Goal: Information Seeking & Learning: Understand process/instructions

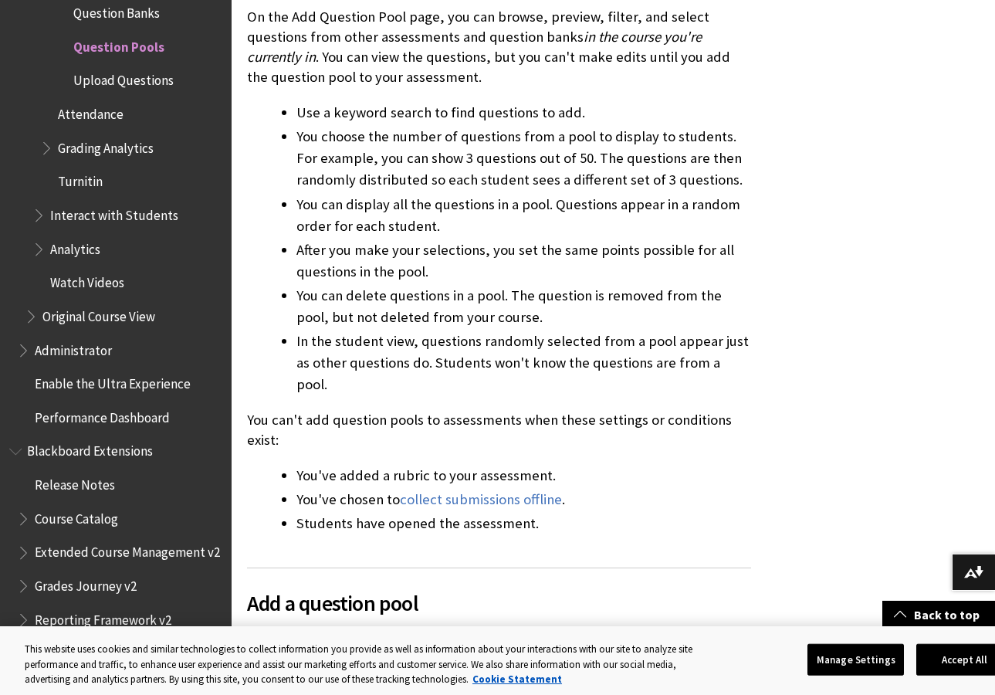
scroll to position [900, 0]
click at [943, 663] on button "Accept All" at bounding box center [965, 659] width 97 height 32
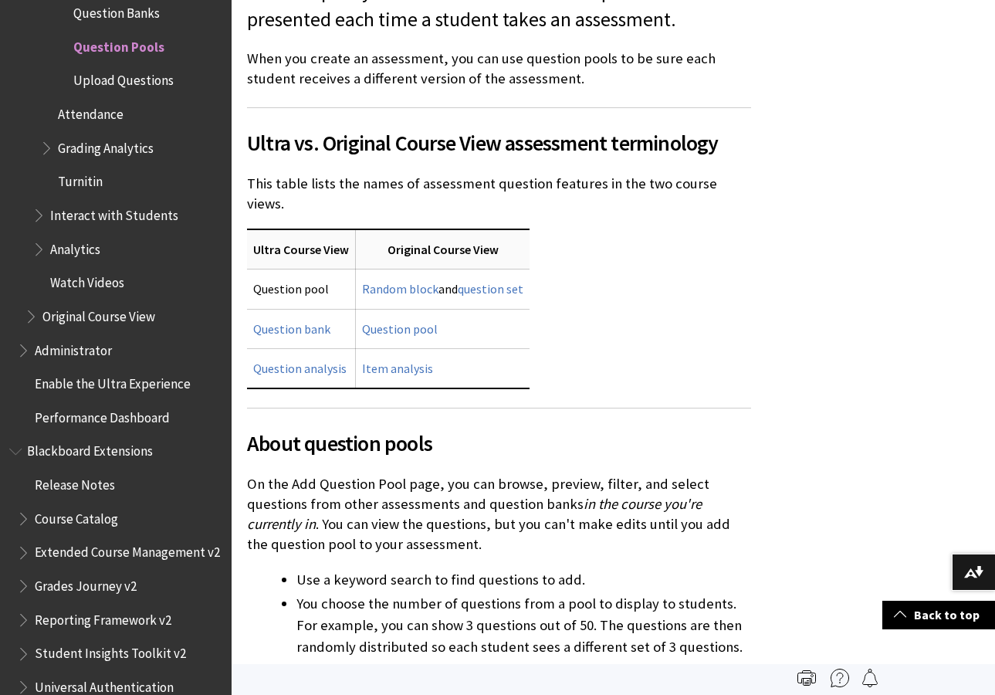
scroll to position [428, 0]
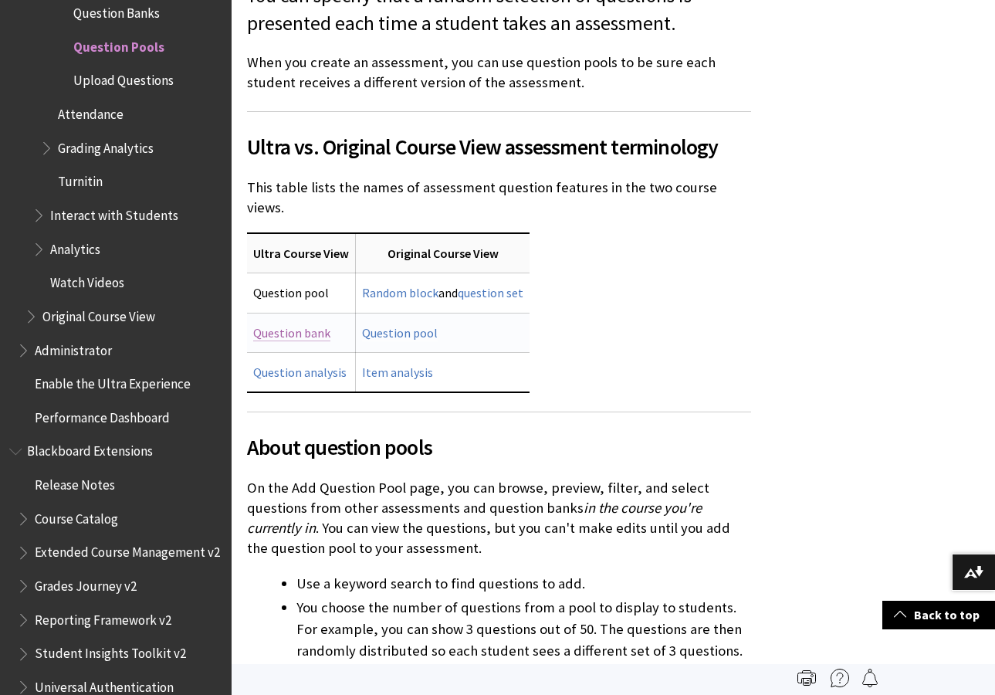
click at [306, 325] on link "Question bank" at bounding box center [291, 333] width 77 height 16
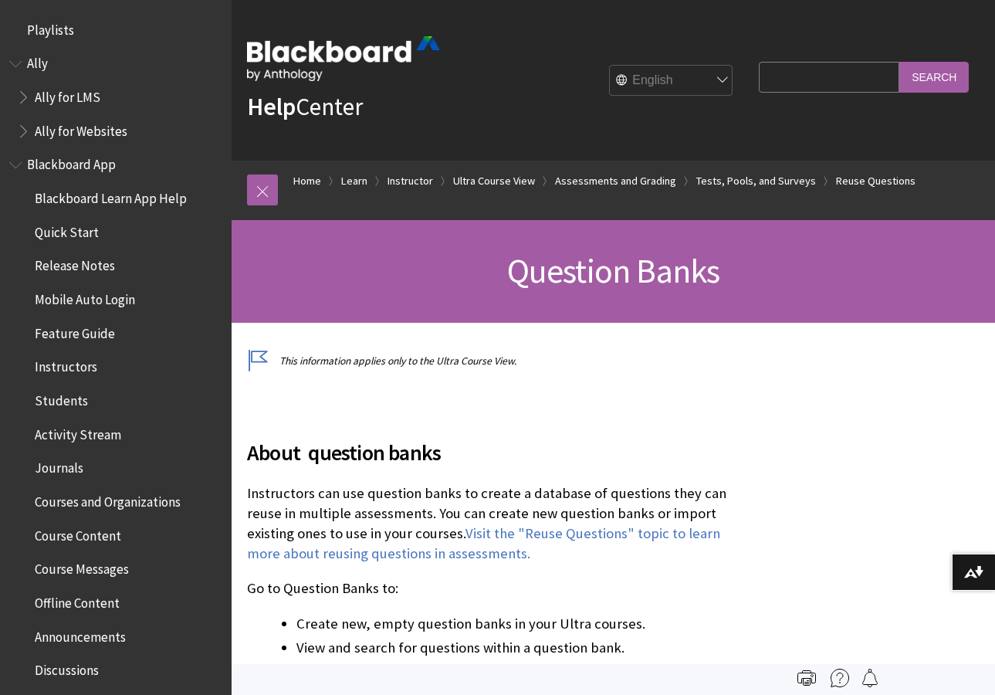
scroll to position [2597, 0]
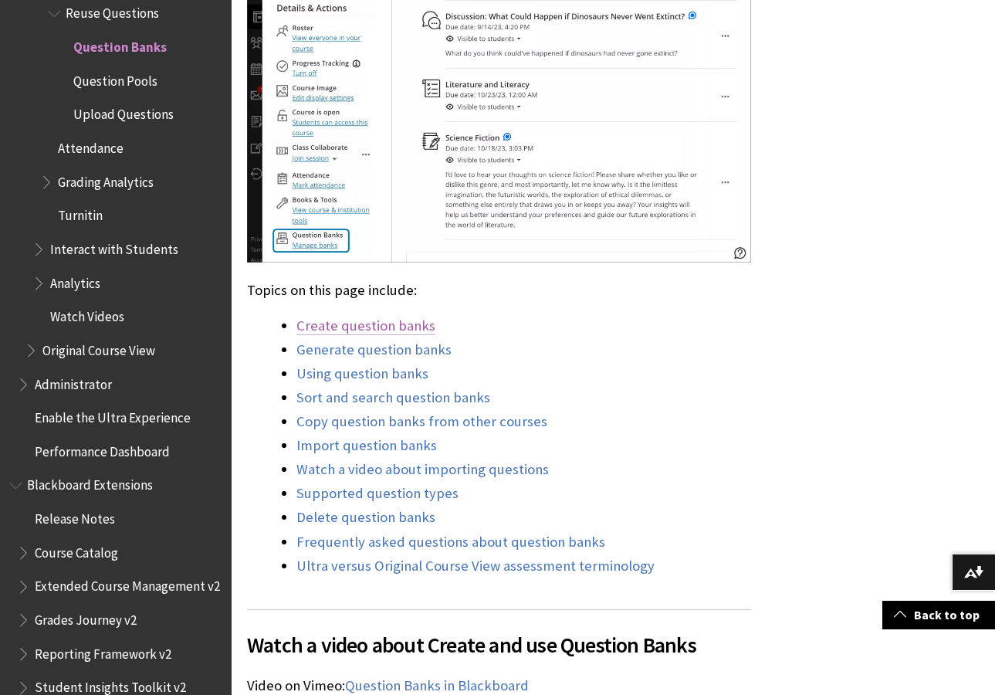
click at [333, 324] on link "Create question banks" at bounding box center [366, 326] width 139 height 19
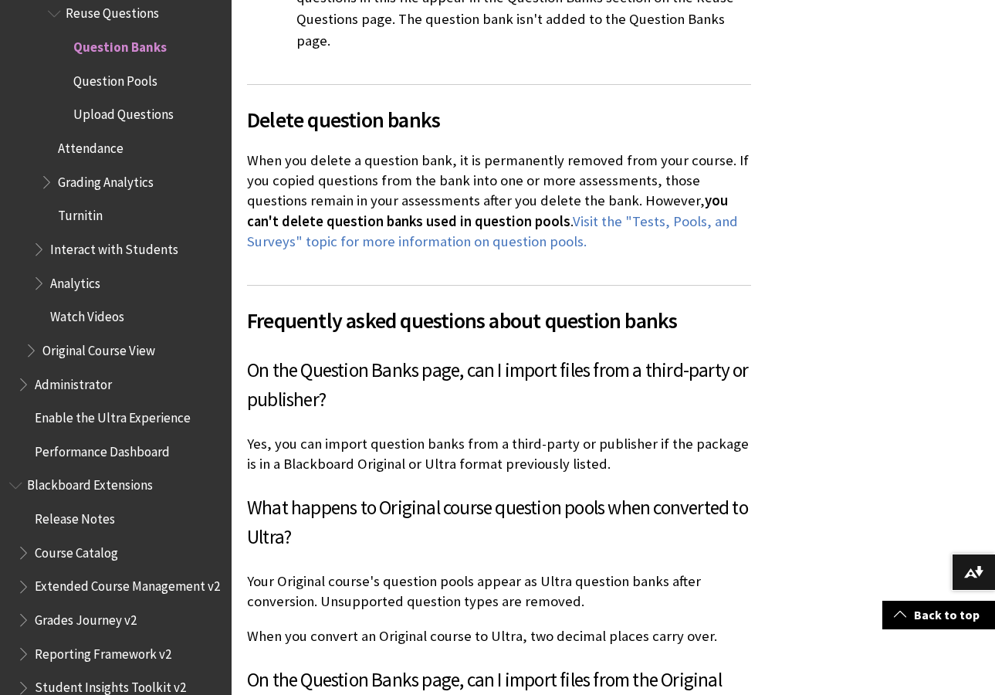
scroll to position [11012, 0]
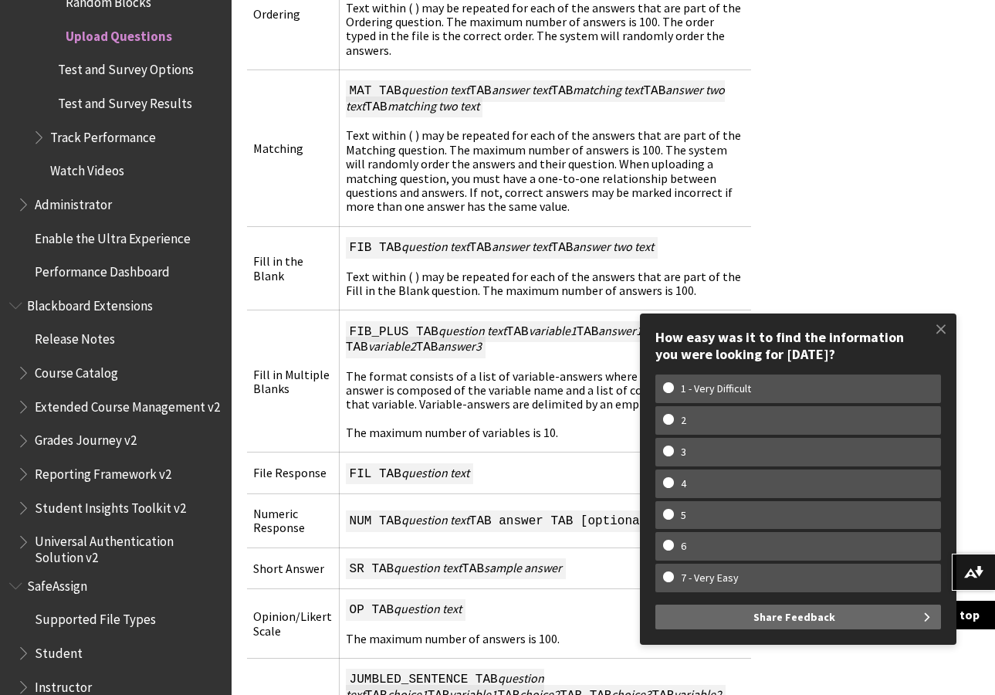
scroll to position [1943, 0]
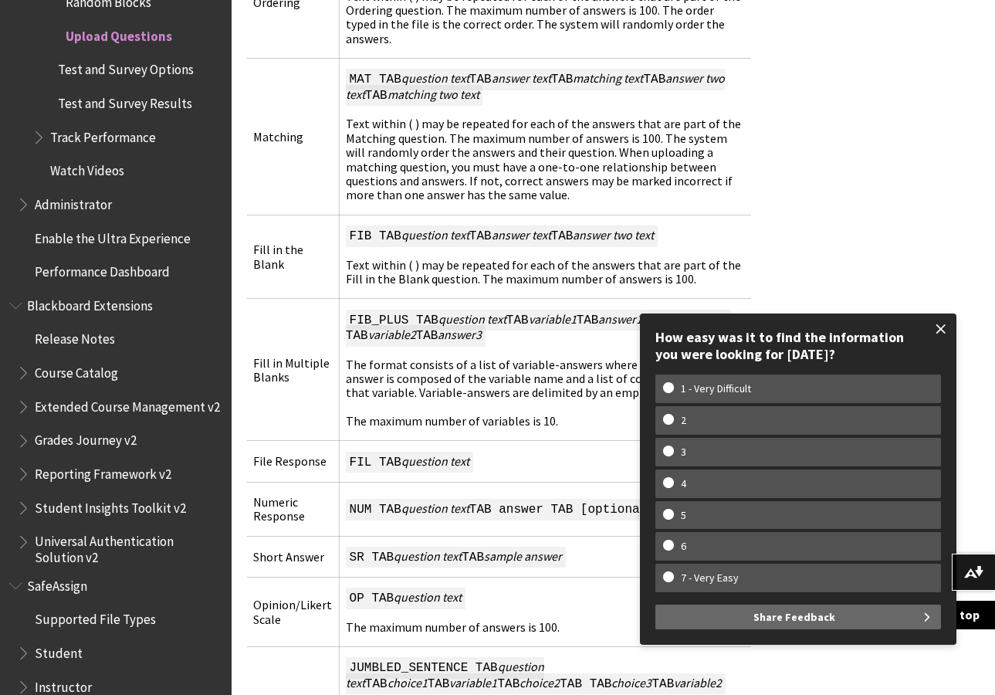
click at [935, 324] on span at bounding box center [941, 329] width 32 height 32
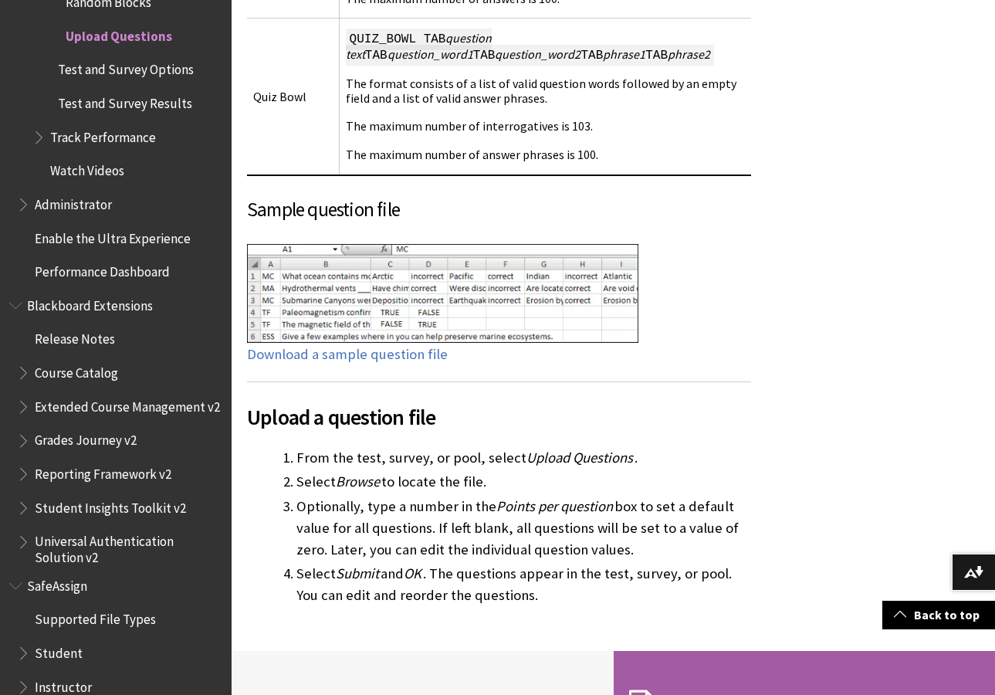
scroll to position [2731, 0]
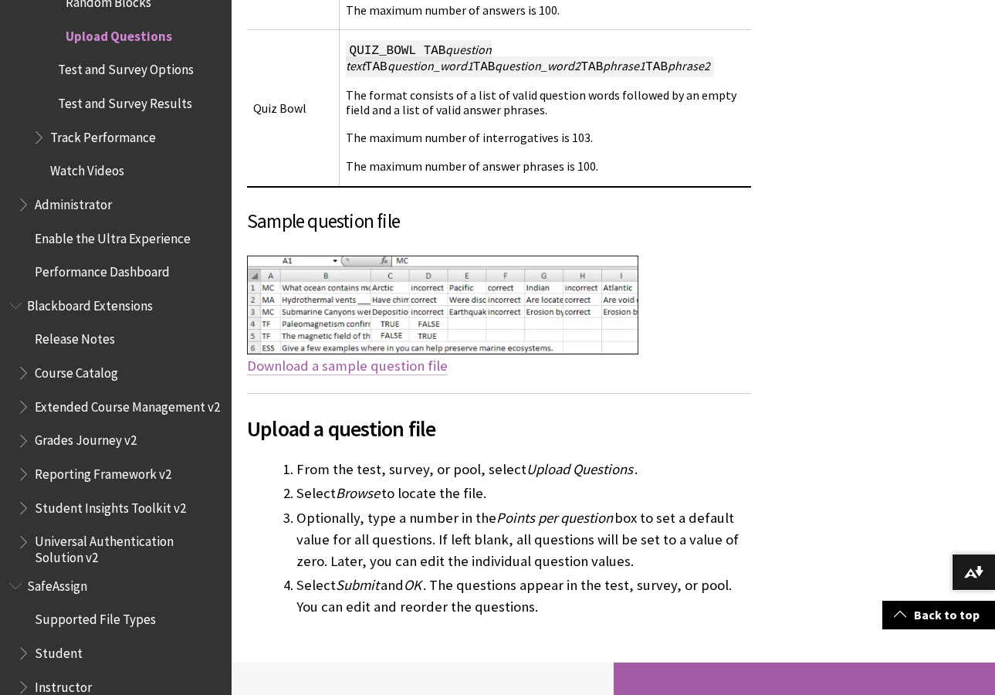
click at [379, 357] on link "Download a sample question file" at bounding box center [347, 366] width 201 height 19
